Goal: Task Accomplishment & Management: Manage account settings

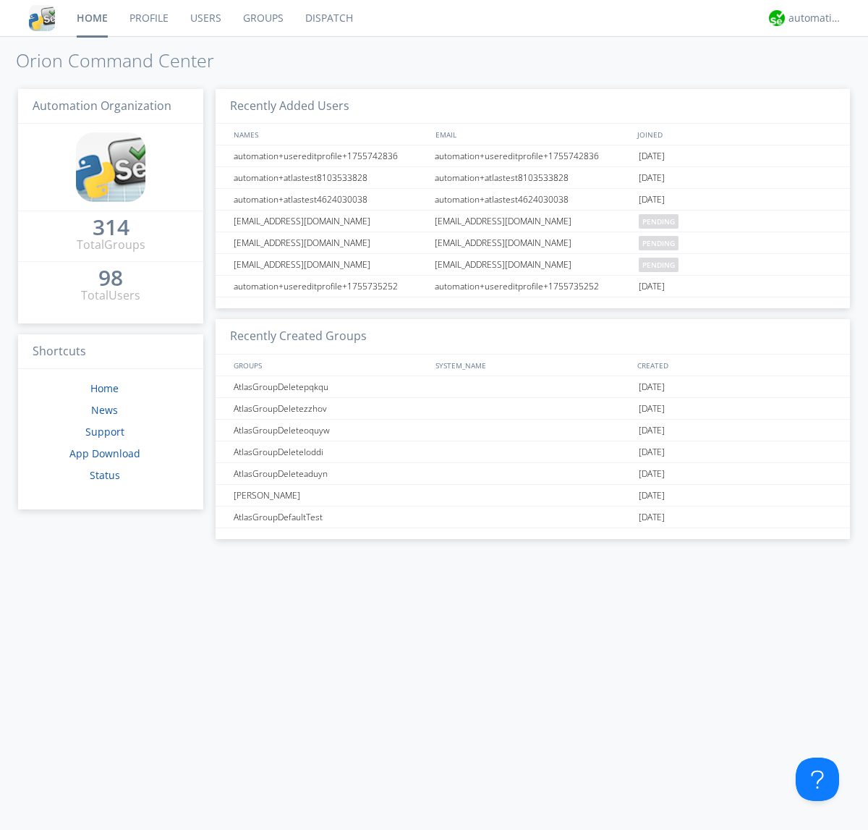
click at [262, 18] on link "Groups" at bounding box center [263, 18] width 62 height 36
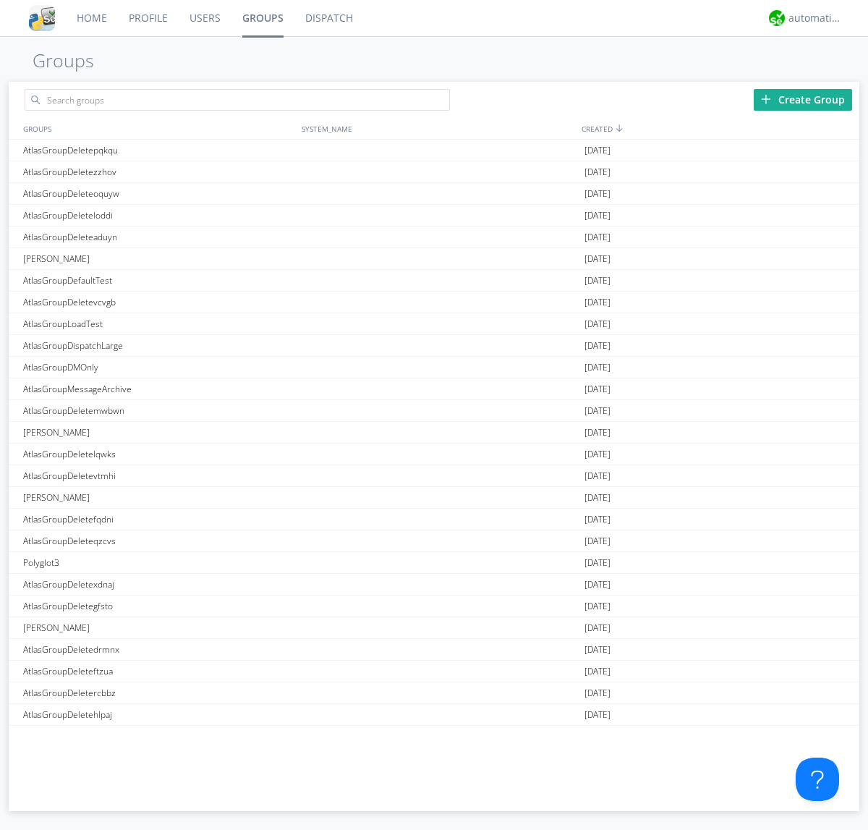
click at [803, 99] on div "Create Group" at bounding box center [803, 100] width 98 height 22
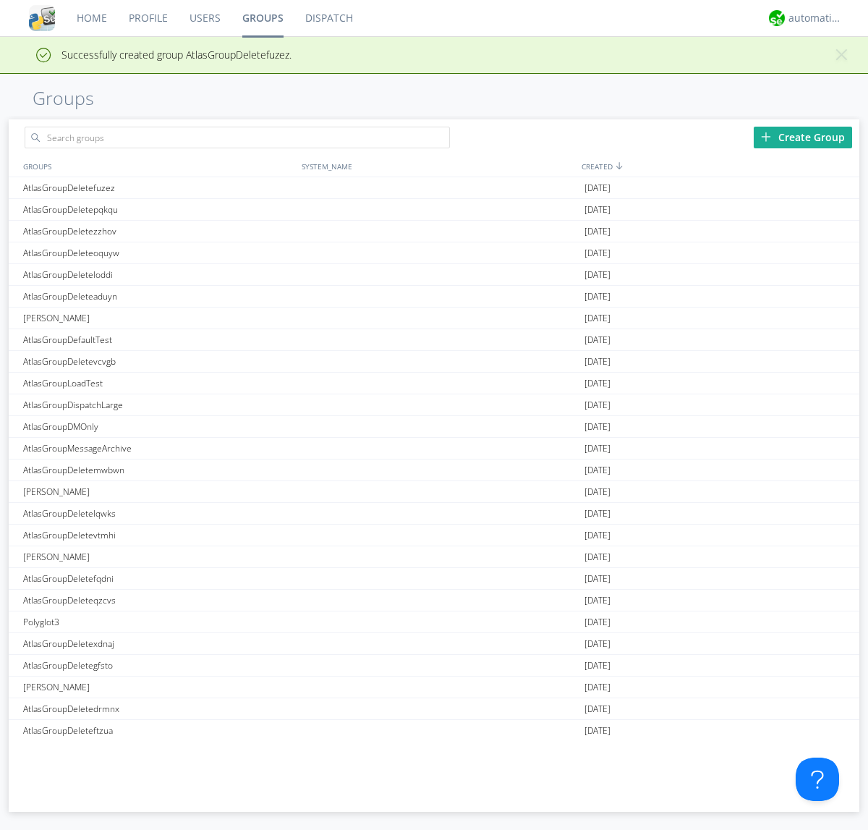
click at [262, 18] on link "Groups" at bounding box center [263, 18] width 63 height 36
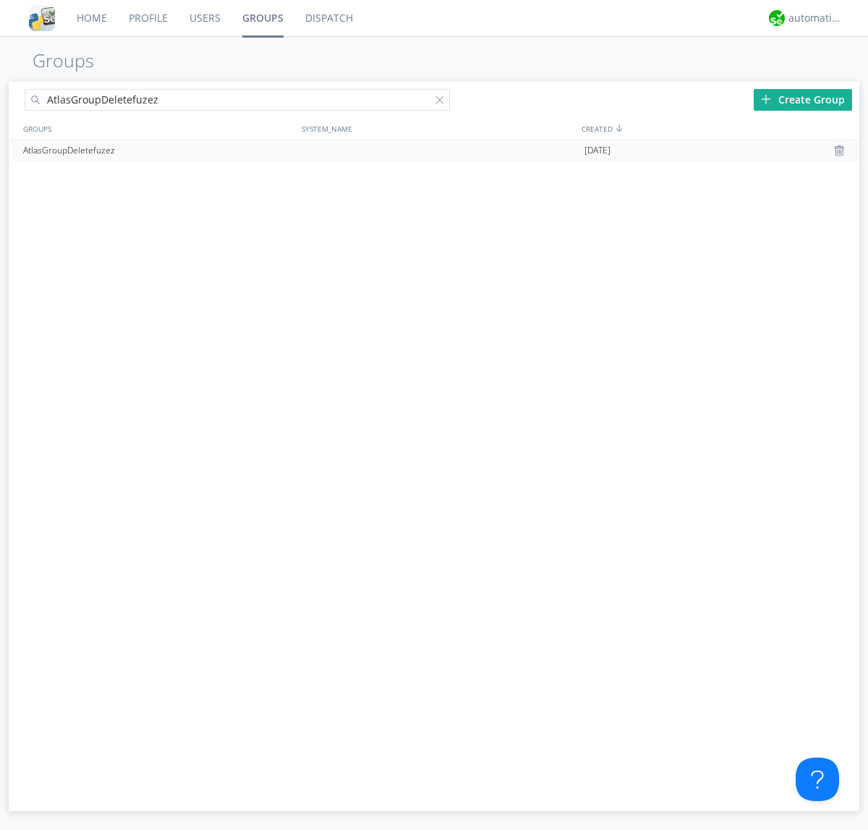
type input "AtlasGroupDeletefuzez"
click at [841, 150] on div at bounding box center [841, 151] width 14 height 12
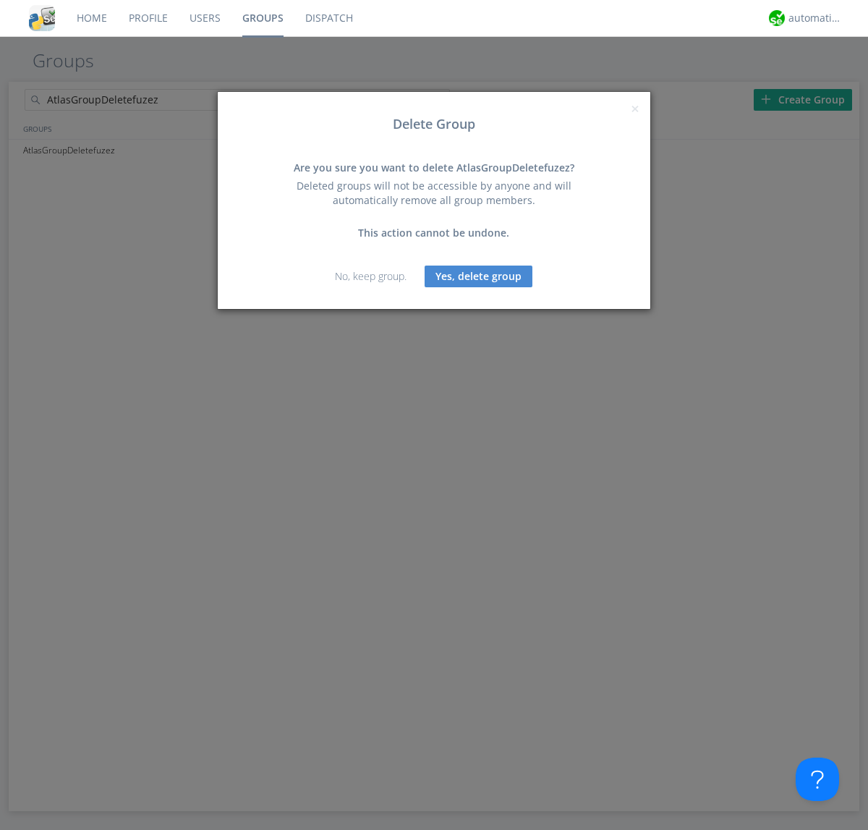
click at [479, 276] on button "Yes, delete group" at bounding box center [479, 277] width 108 height 22
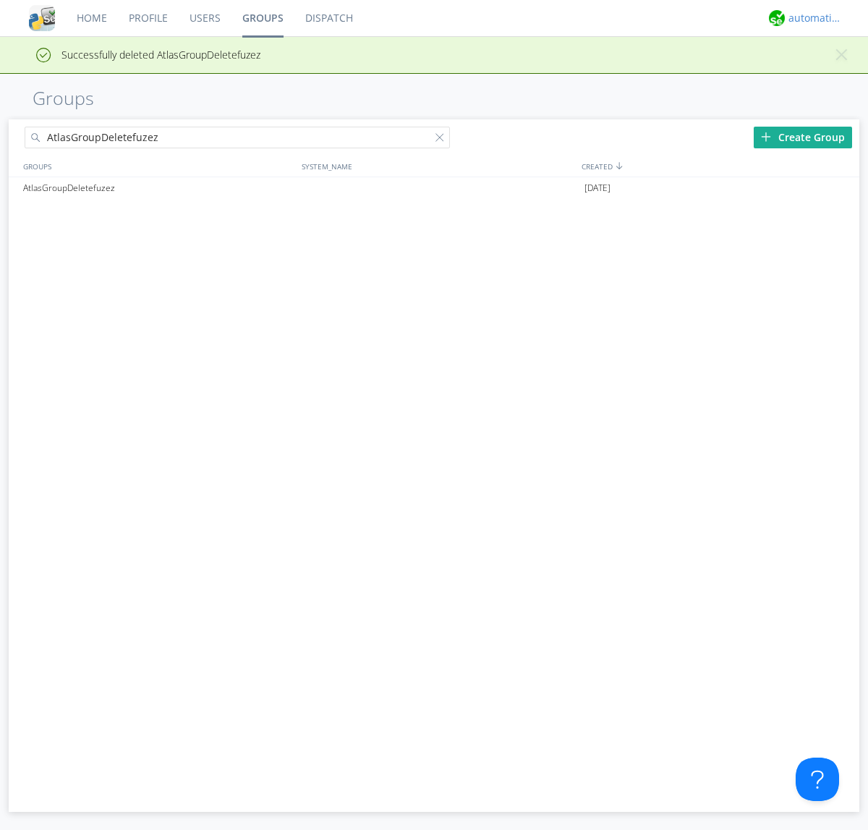
click at [812, 18] on div "automation+atlas" at bounding box center [816, 18] width 54 height 14
